Goal: Task Accomplishment & Management: Use online tool/utility

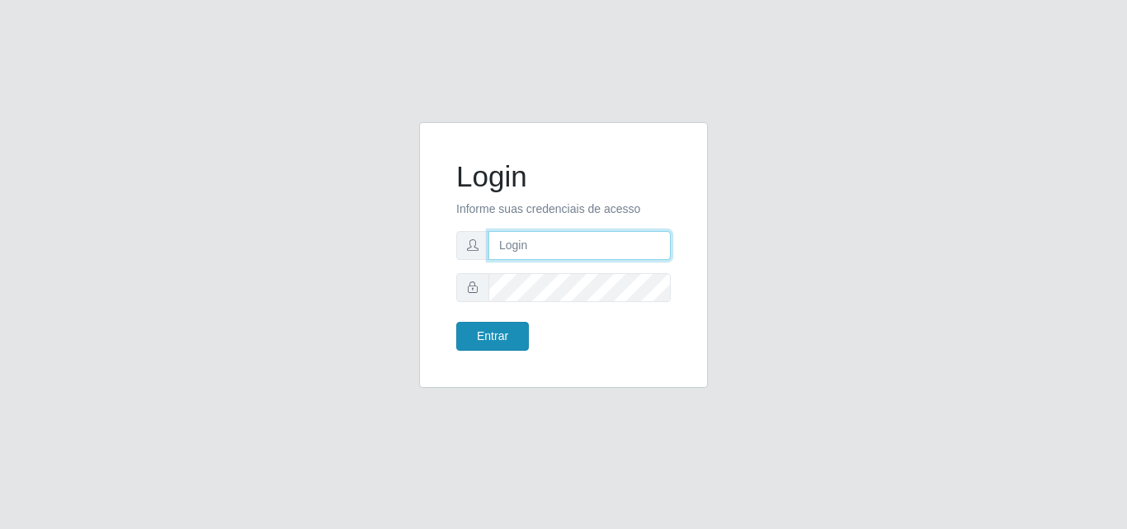
type input "[EMAIL_ADDRESS][DOMAIN_NAME]"
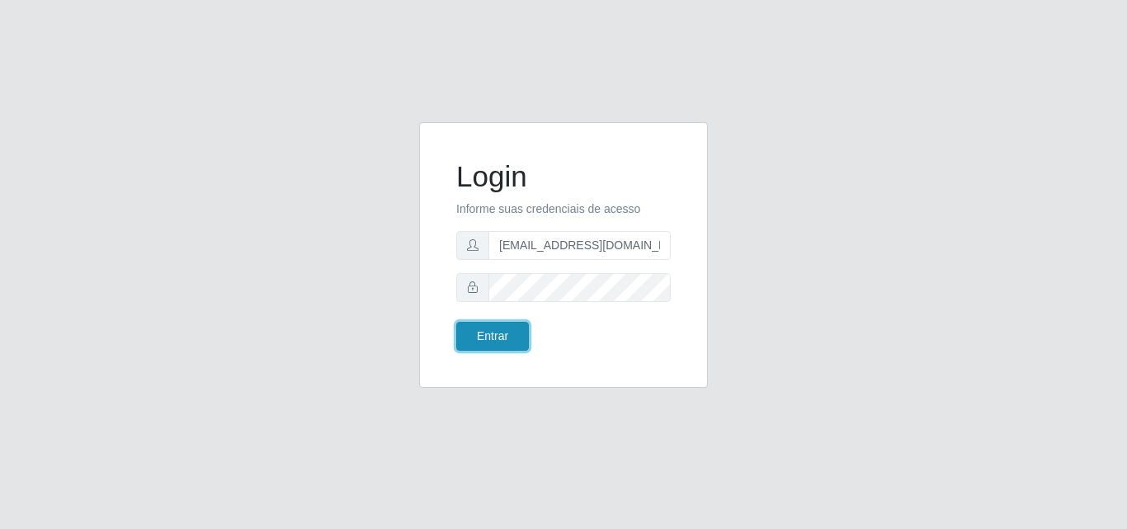
click at [488, 343] on button "Entrar" at bounding box center [492, 336] width 73 height 29
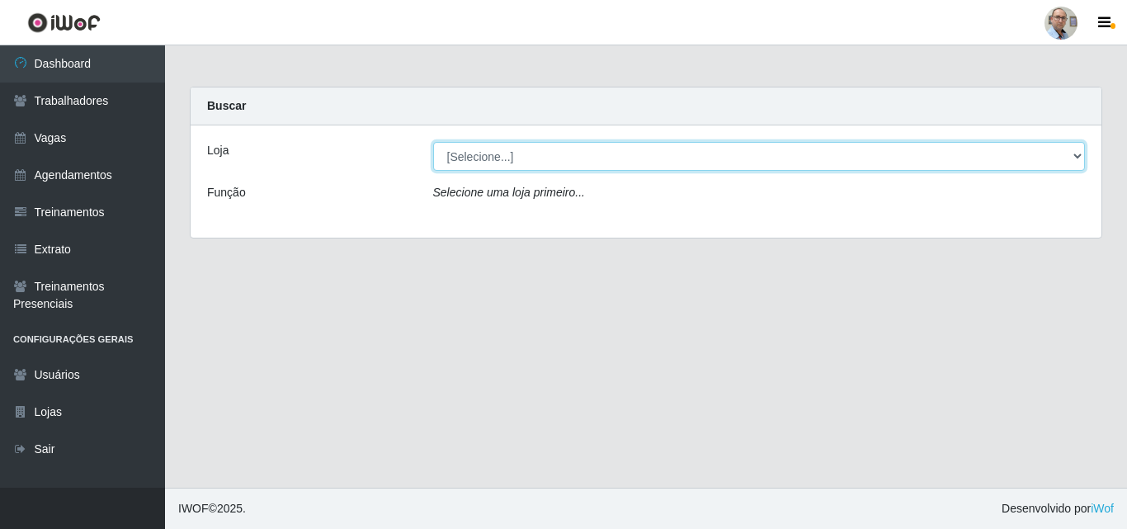
click at [1077, 157] on select "[Selecione...] Mar Vermelho - Loja 04" at bounding box center [759, 156] width 653 height 29
select select "251"
click at [433, 142] on select "[Selecione...] Mar Vermelho - Loja 04" at bounding box center [759, 156] width 653 height 29
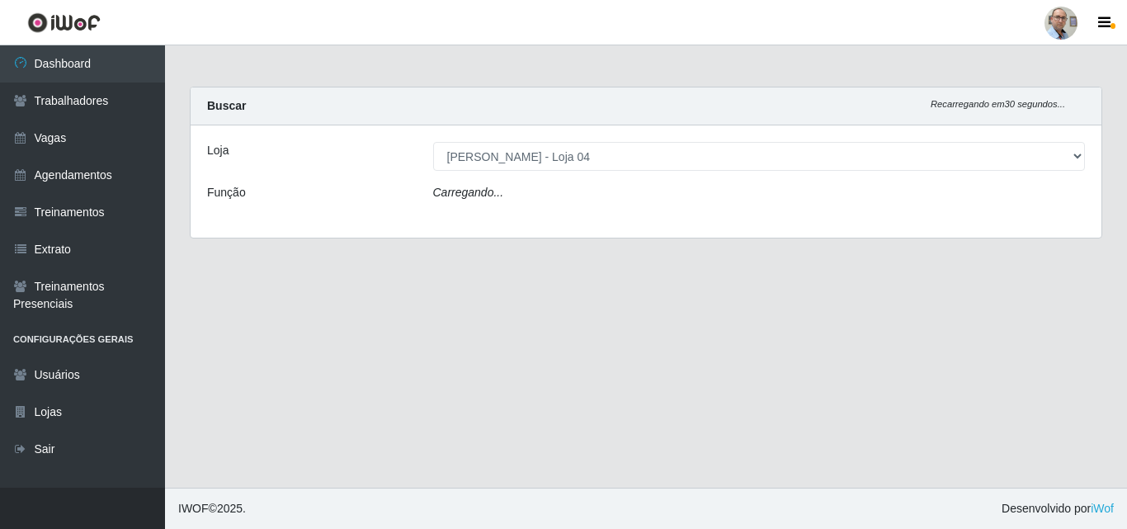
click at [616, 213] on div "Loja [Selecione...] Mar Vermelho - Loja 04 Função Carregando..." at bounding box center [646, 181] width 911 height 112
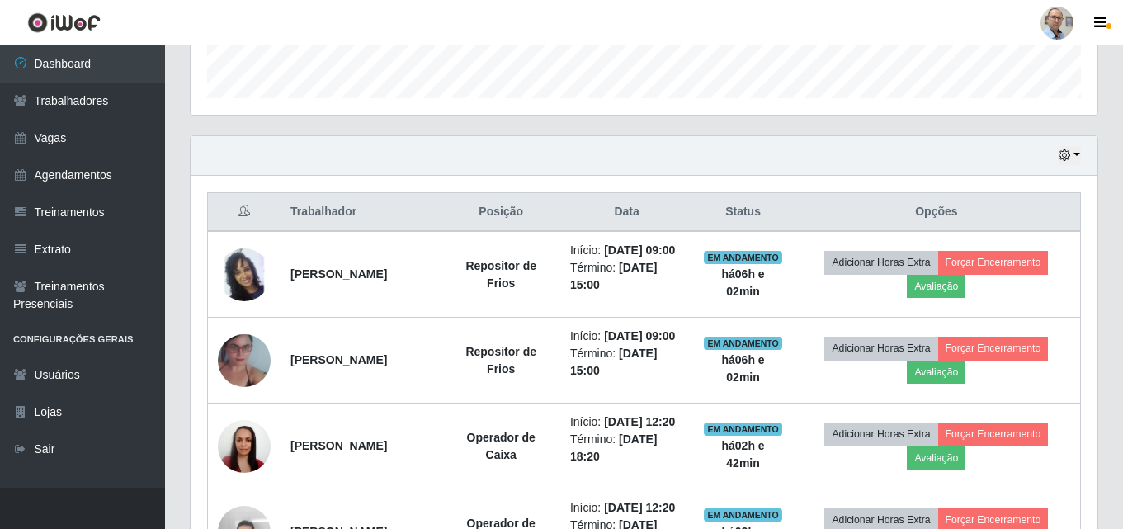
scroll to position [495, 0]
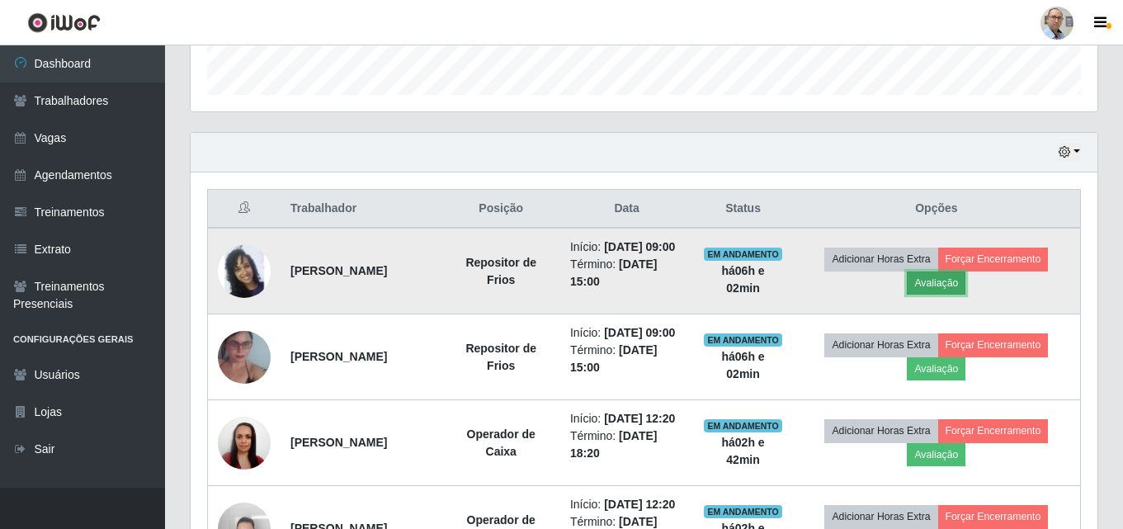
click at [963, 295] on button "Avaliação" at bounding box center [936, 282] width 59 height 23
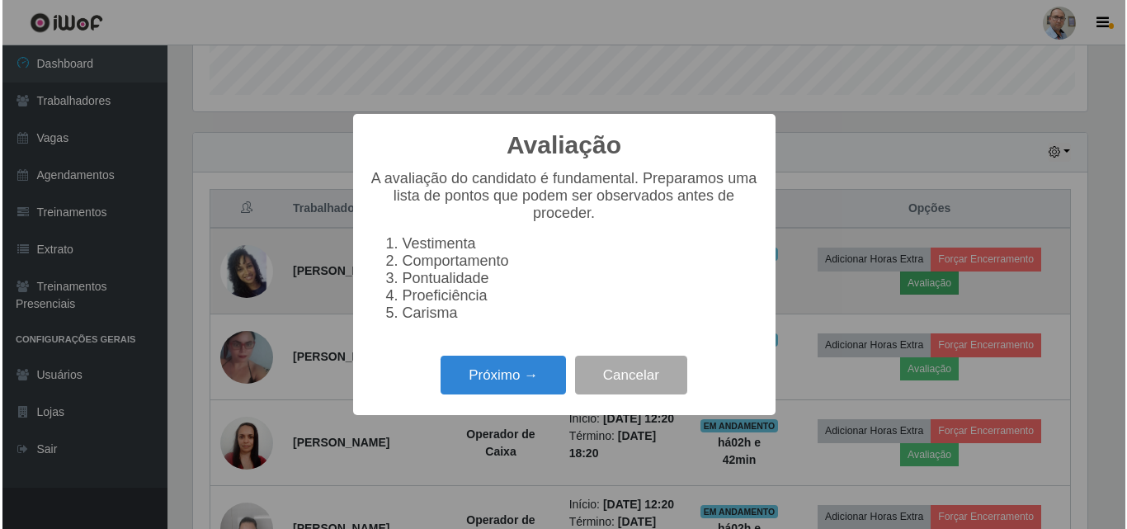
scroll to position [342, 899]
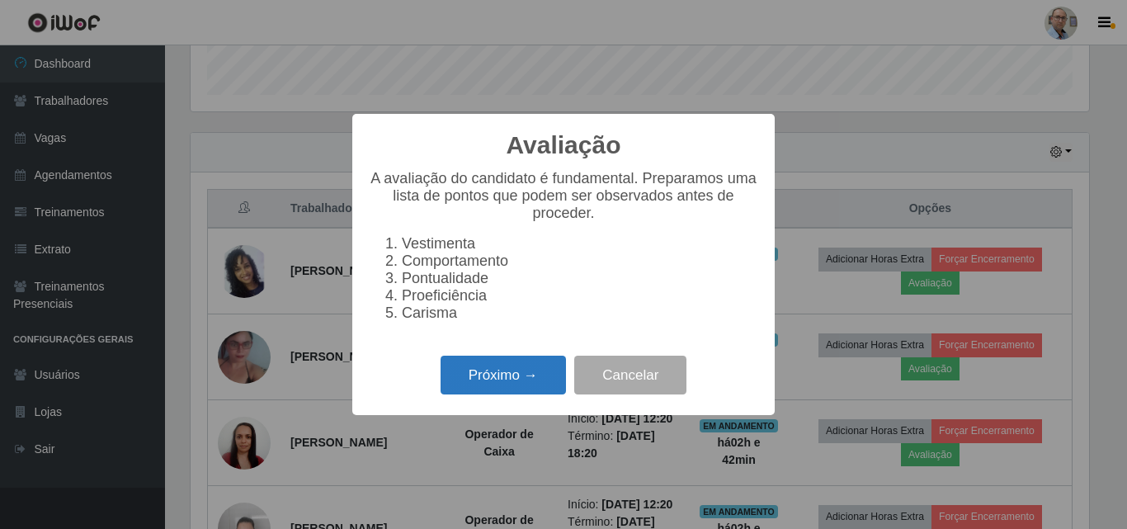
click at [493, 388] on button "Próximo →" at bounding box center [503, 375] width 125 height 39
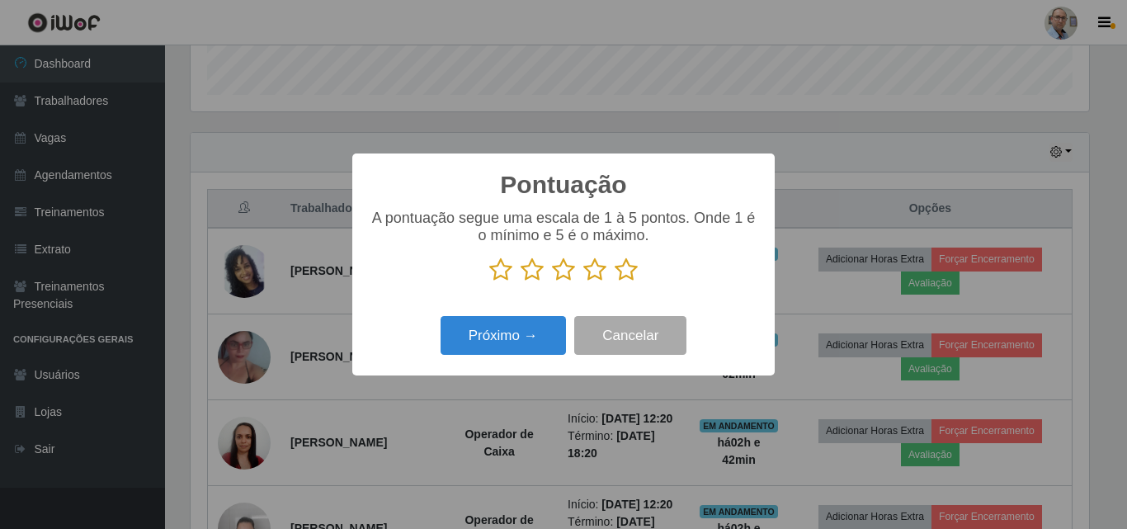
click at [627, 275] on icon at bounding box center [626, 269] width 23 height 25
click at [615, 282] on input "radio" at bounding box center [615, 282] width 0 height 0
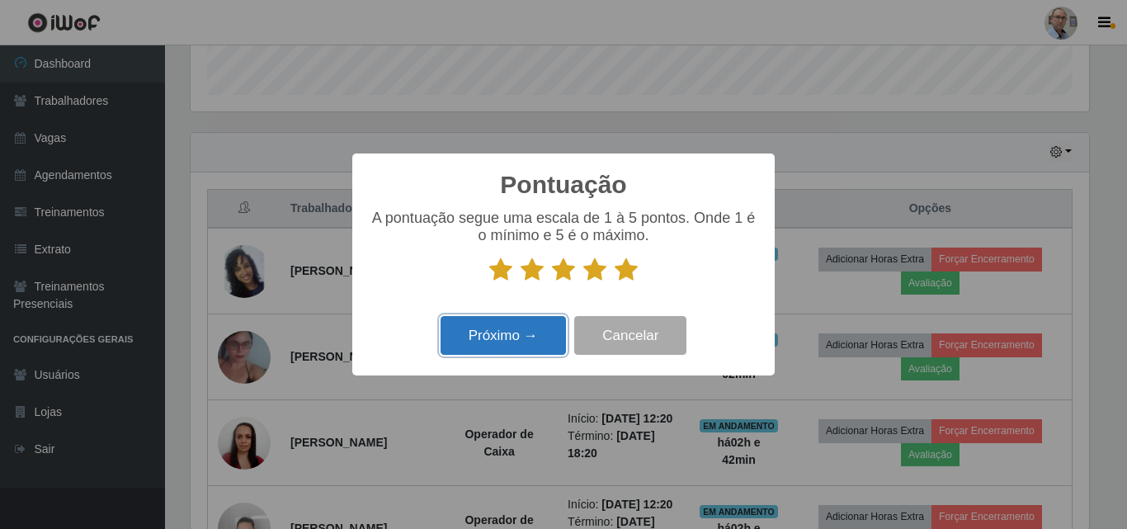
click at [498, 333] on button "Próximo →" at bounding box center [503, 335] width 125 height 39
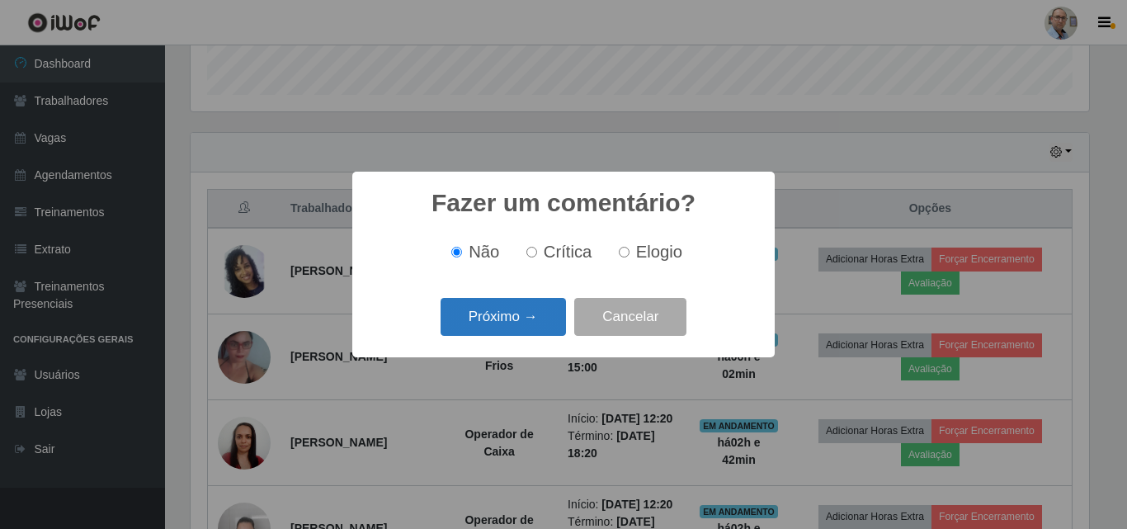
click at [503, 319] on button "Próximo →" at bounding box center [503, 317] width 125 height 39
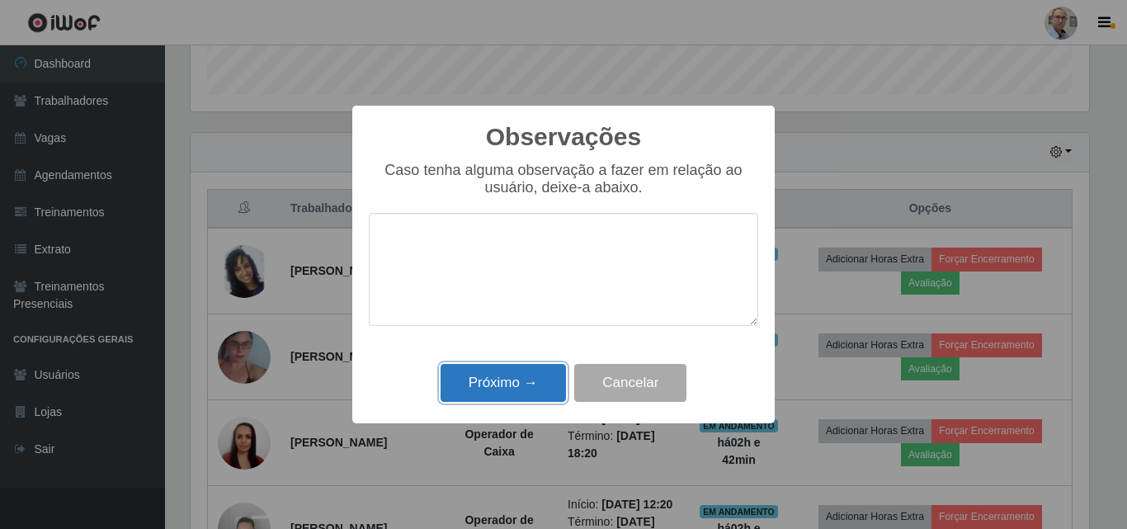
click at [514, 379] on button "Próximo →" at bounding box center [503, 383] width 125 height 39
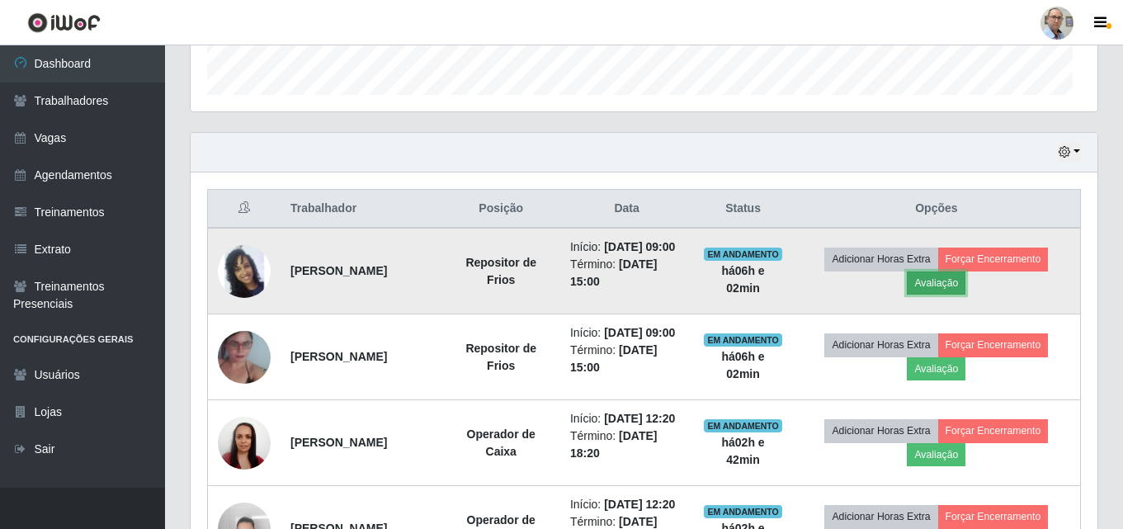
scroll to position [342, 907]
click at [1027, 271] on button "Forçar Encerramento" at bounding box center [993, 259] width 111 height 23
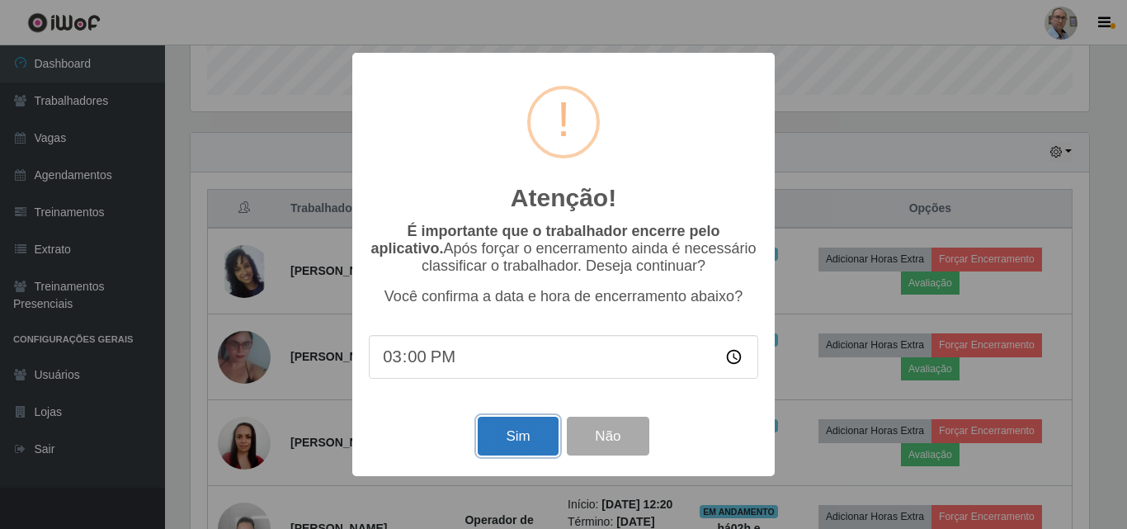
click at [515, 440] on button "Sim" at bounding box center [518, 436] width 80 height 39
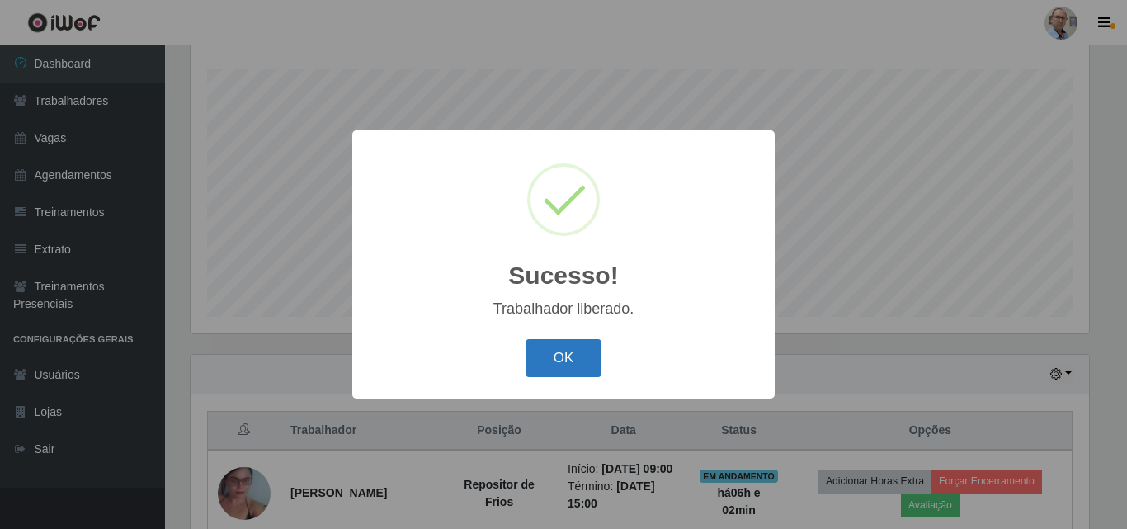
click at [555, 346] on button "OK" at bounding box center [564, 358] width 77 height 39
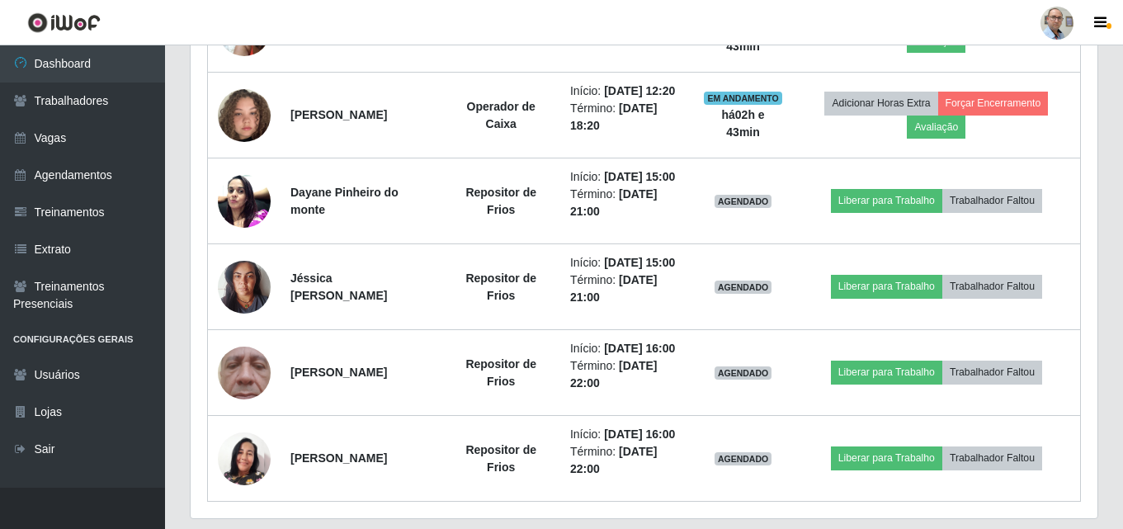
scroll to position [1016, 0]
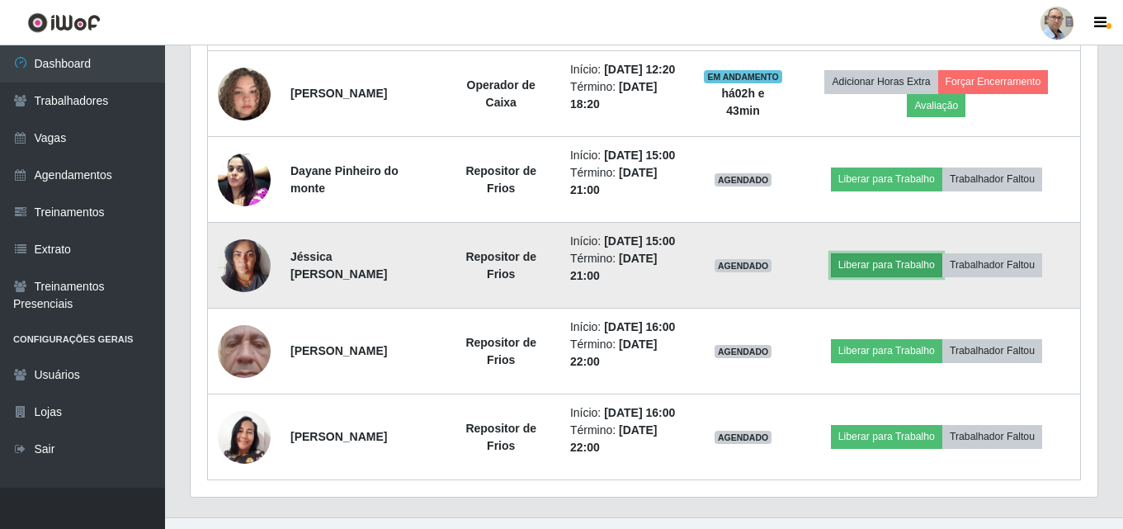
click at [902, 276] on button "Liberar para Trabalho" at bounding box center [886, 264] width 111 height 23
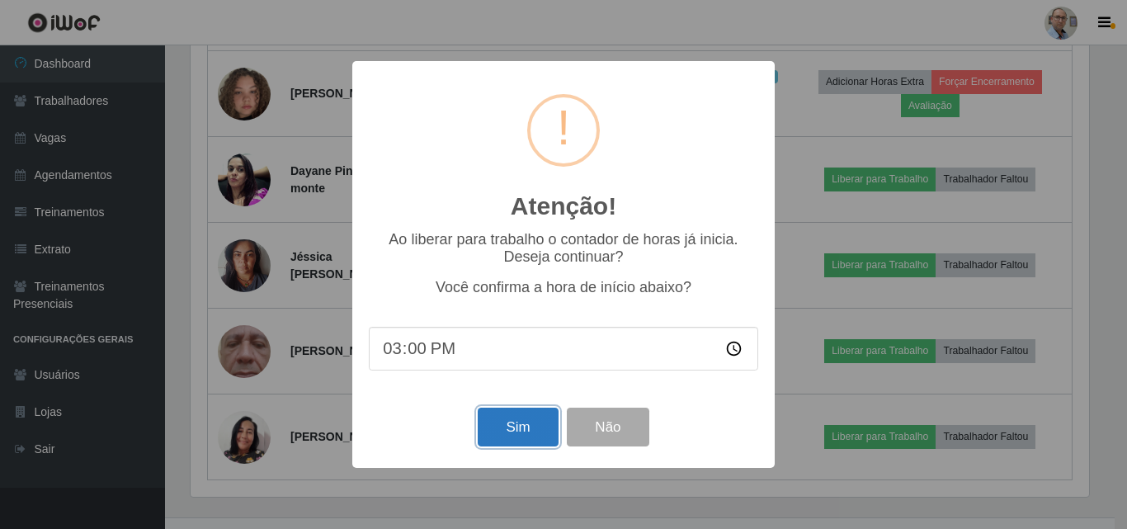
click at [535, 430] on button "Sim" at bounding box center [518, 427] width 80 height 39
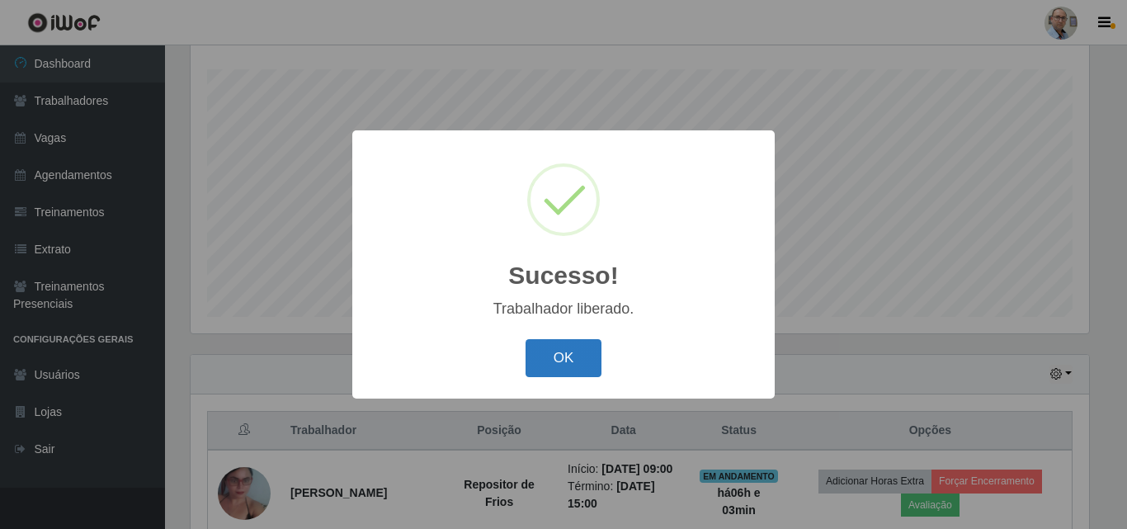
click at [569, 352] on button "OK" at bounding box center [564, 358] width 77 height 39
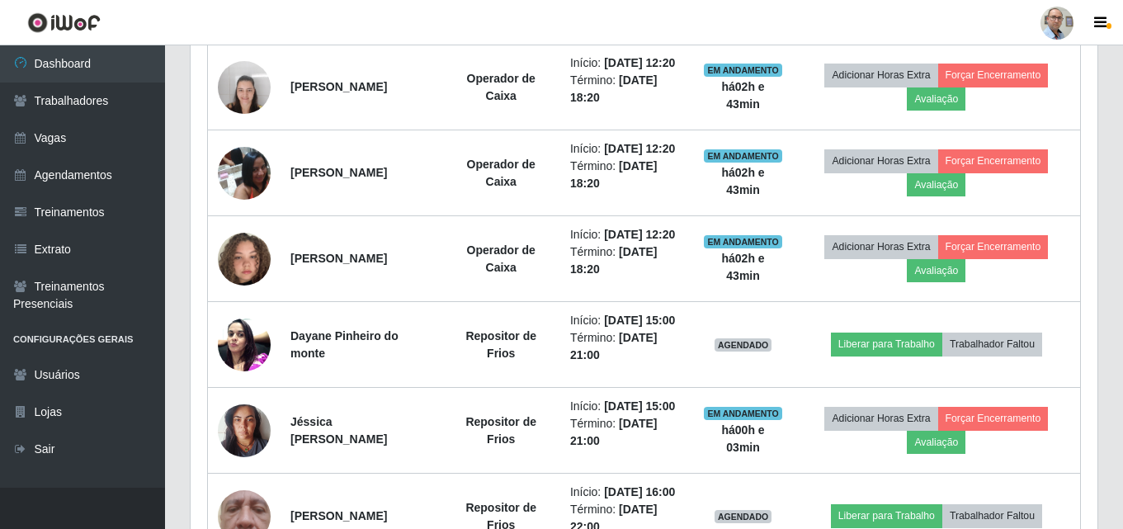
scroll to position [933, 0]
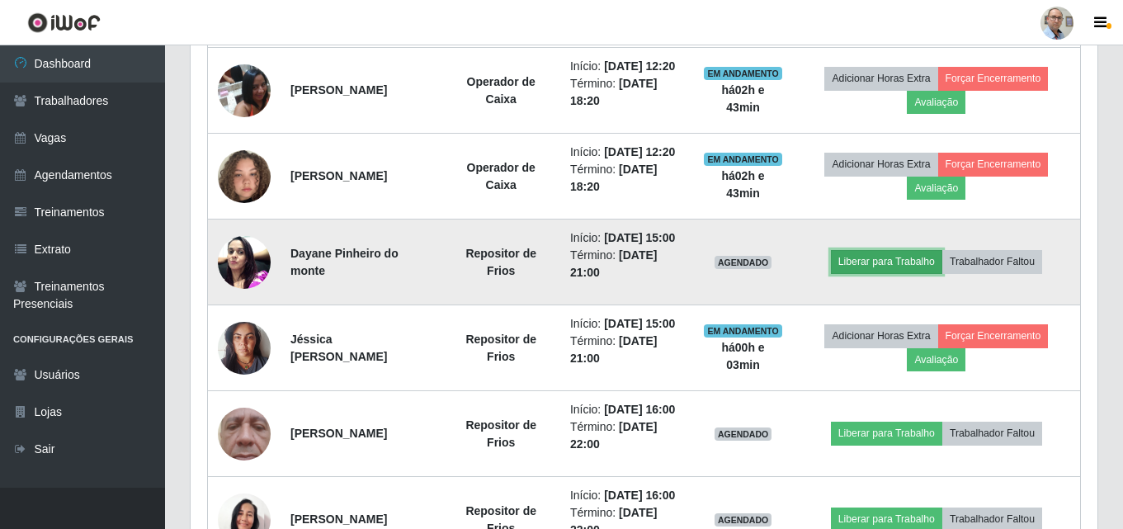
click at [914, 273] on button "Liberar para Trabalho" at bounding box center [886, 261] width 111 height 23
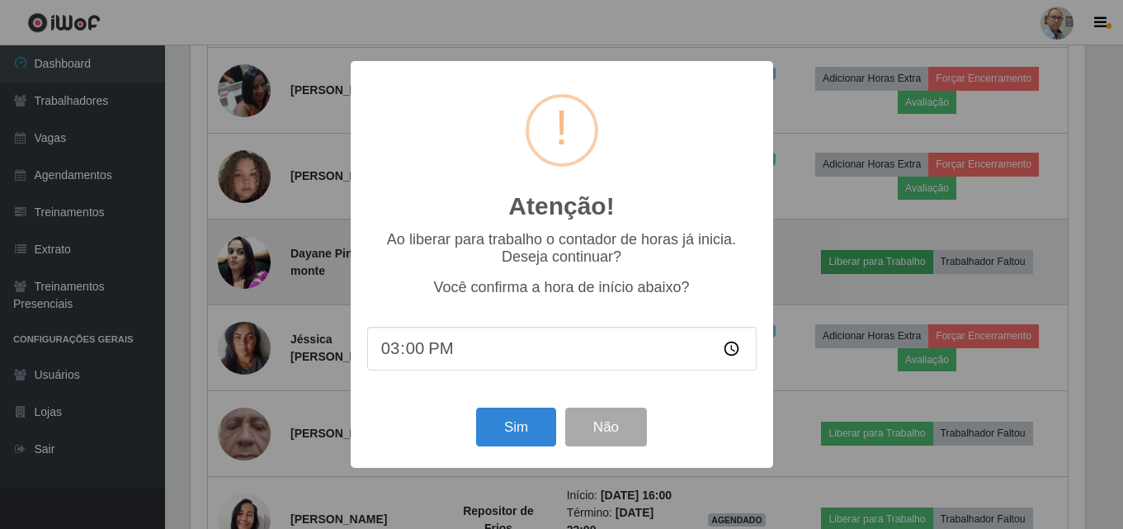
scroll to position [0, 0]
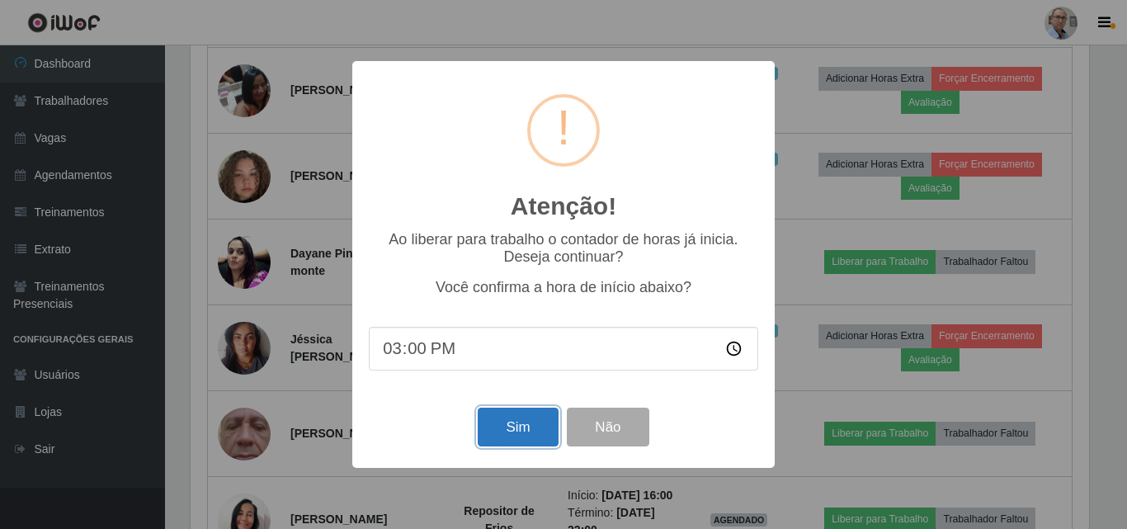
click at [531, 434] on button "Sim" at bounding box center [518, 427] width 80 height 39
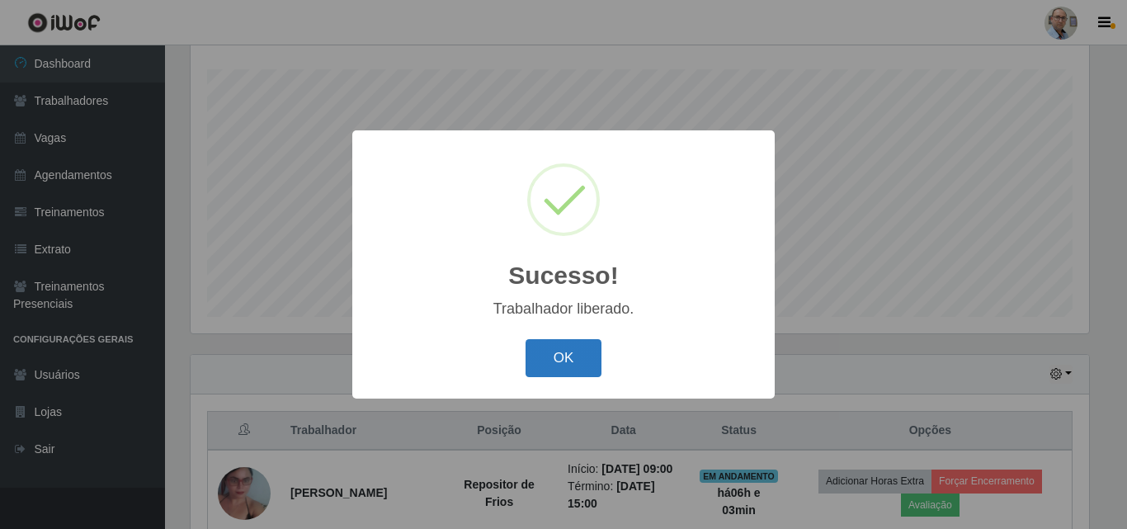
click at [566, 348] on button "OK" at bounding box center [564, 358] width 77 height 39
